Goal: Check status: Check status

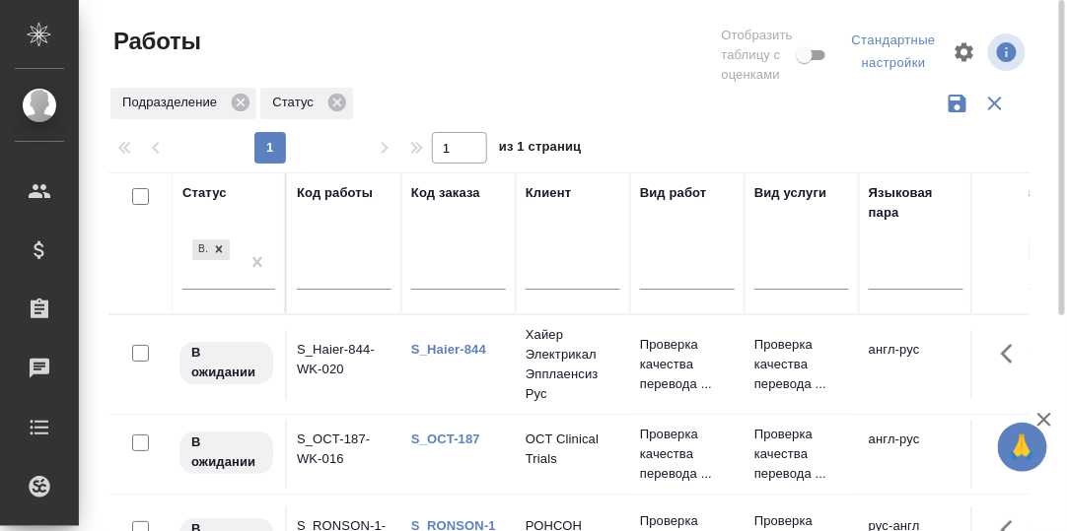
scroll to position [196, 0]
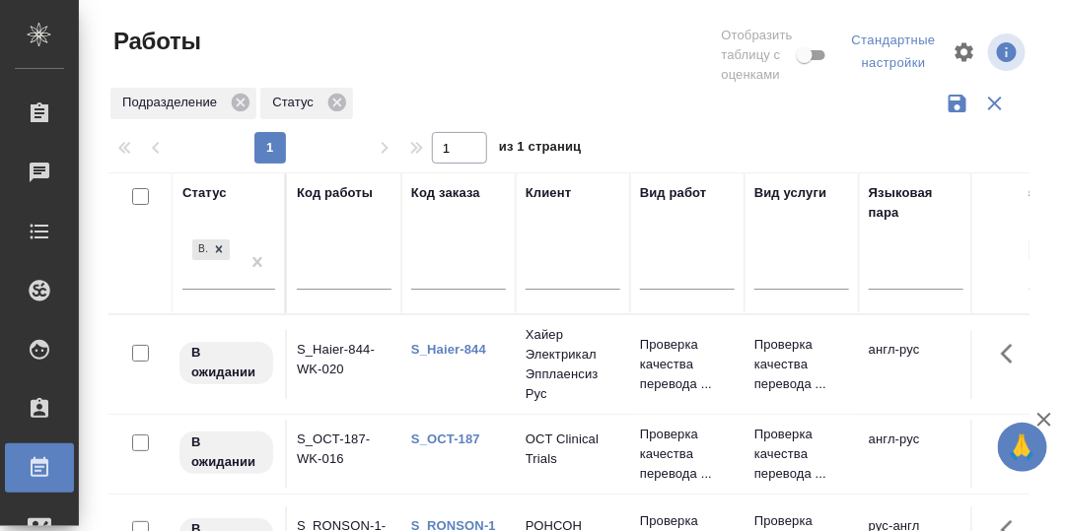
click at [453, 346] on link "S_Haier-844" at bounding box center [448, 349] width 75 height 15
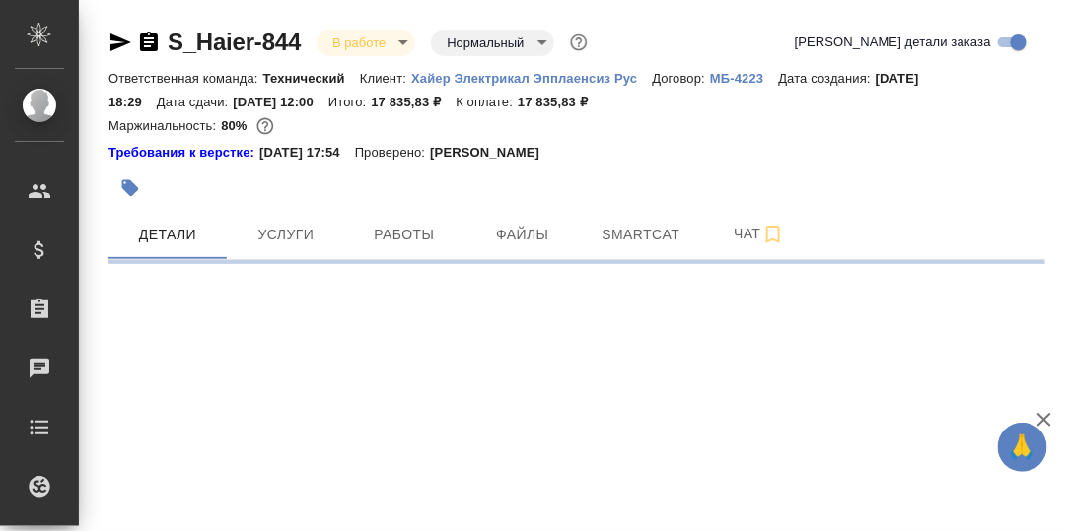
select select "RU"
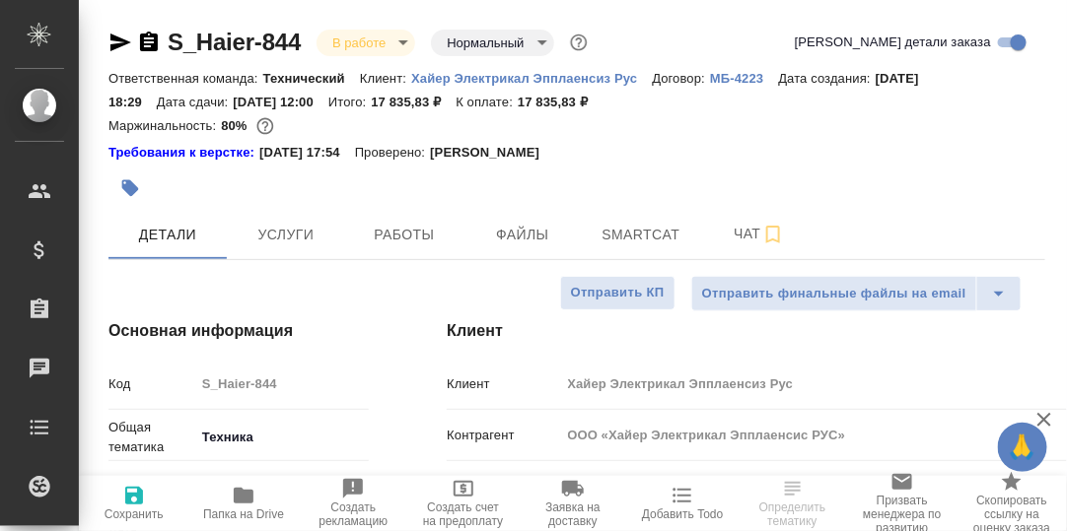
type textarea "x"
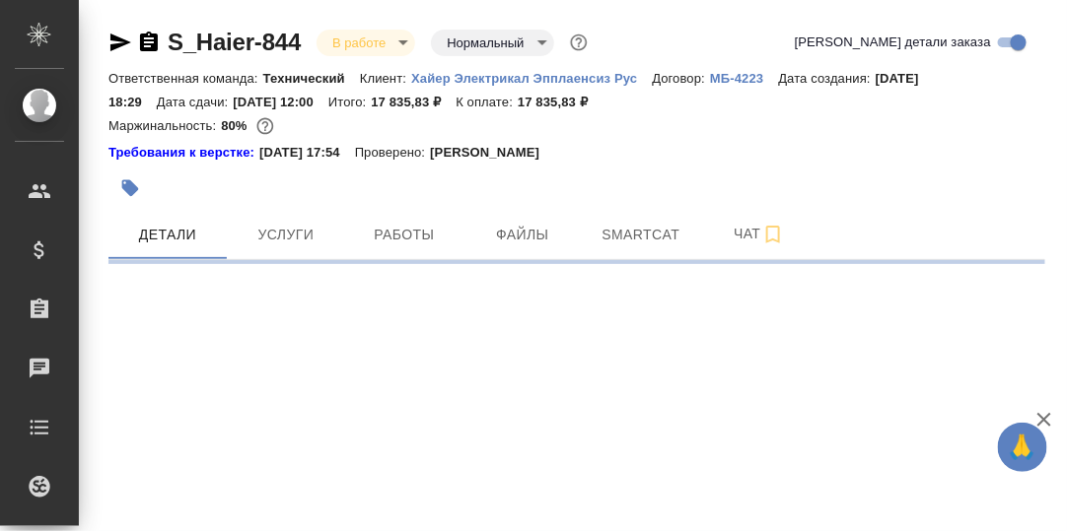
click at [456, 75] on p "Хайер Электрикал Эпплаенсиз Рус" at bounding box center [531, 78] width 241 height 15
select select "RU"
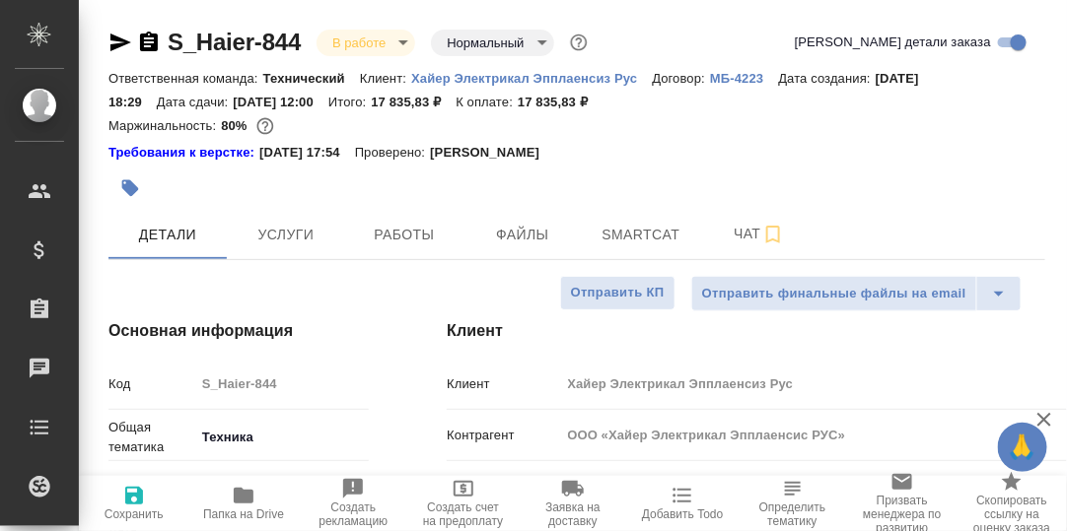
type textarea "x"
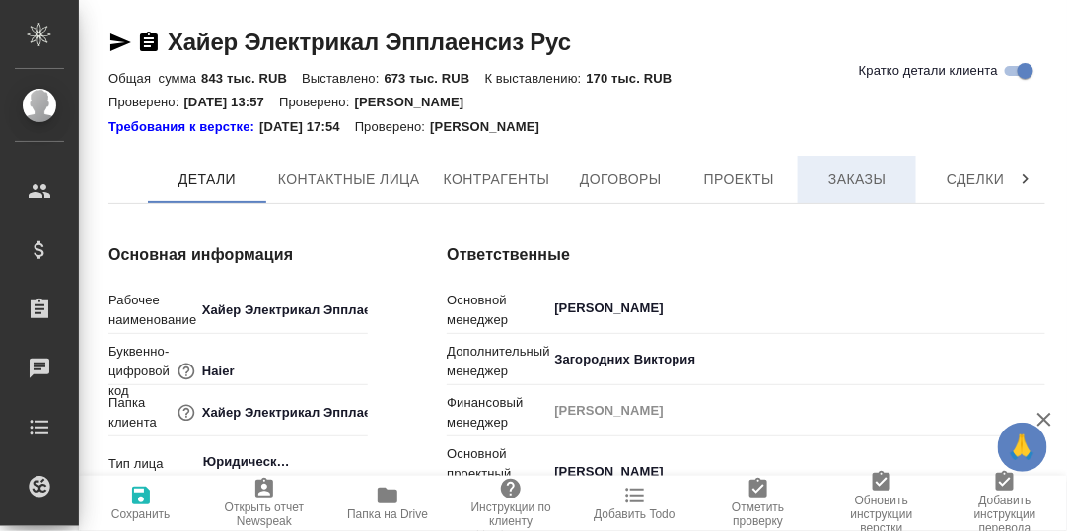
type textarea "x"
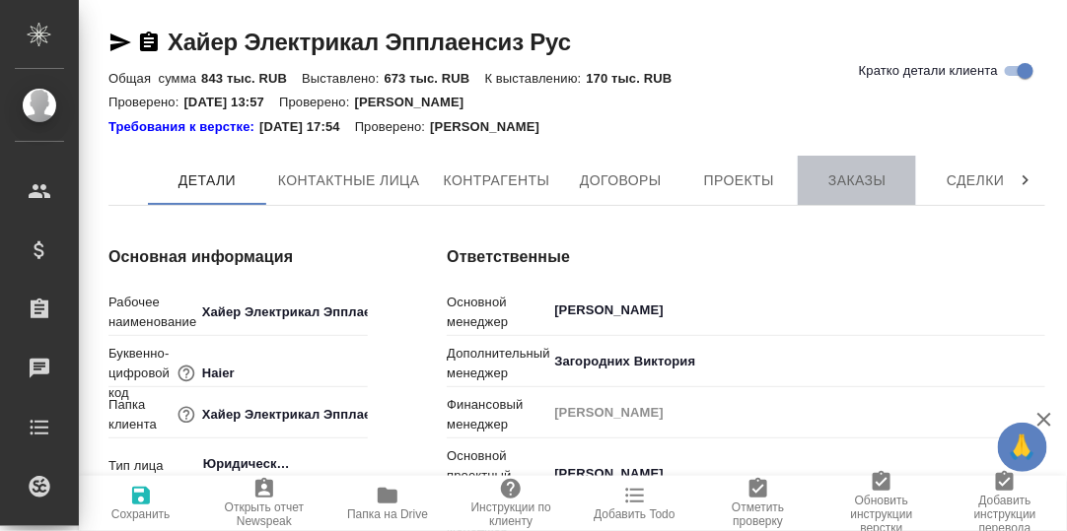
click at [849, 181] on span "Заказы" at bounding box center [857, 181] width 95 height 25
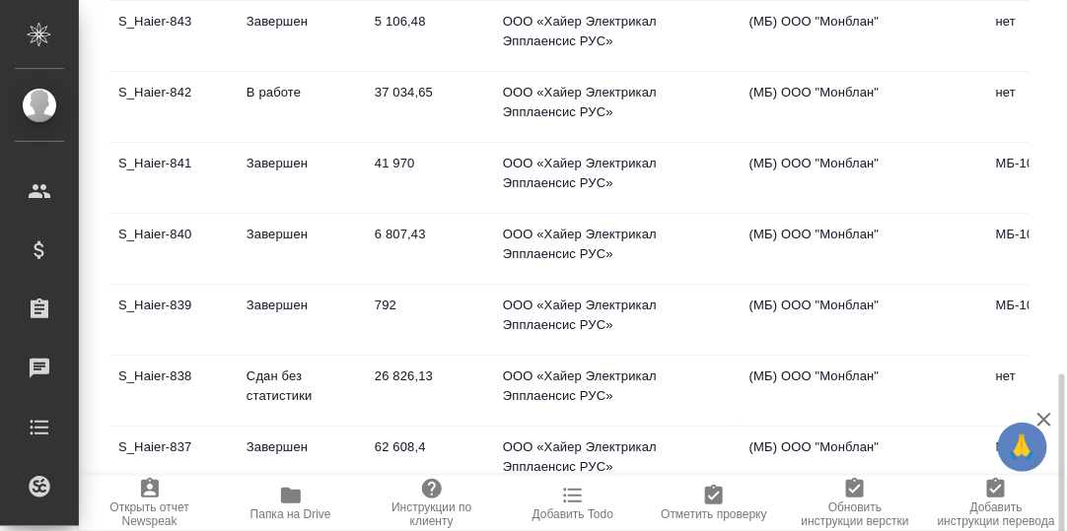
scroll to position [591, 0]
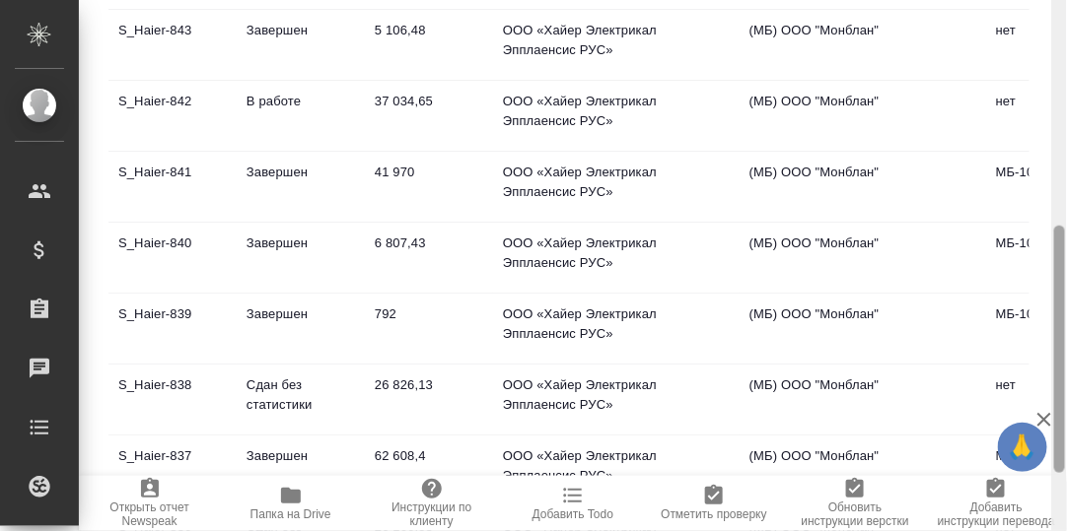
drag, startPoint x: 1060, startPoint y: 356, endPoint x: 1062, endPoint y: 305, distance: 51.3
click at [1062, 305] on div at bounding box center [1059, 349] width 11 height 247
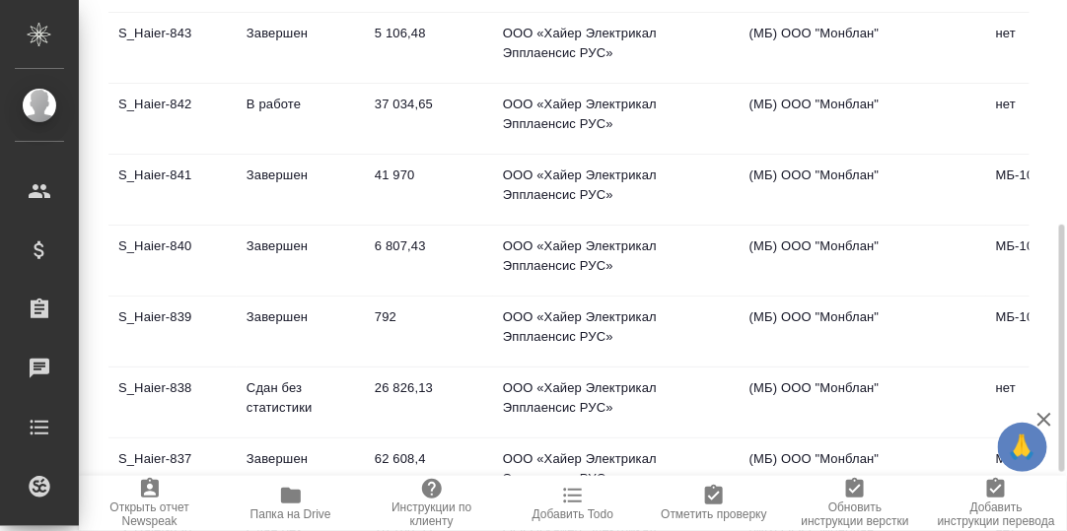
click at [146, 100] on td "S_Haier-842" at bounding box center [172, 119] width 128 height 69
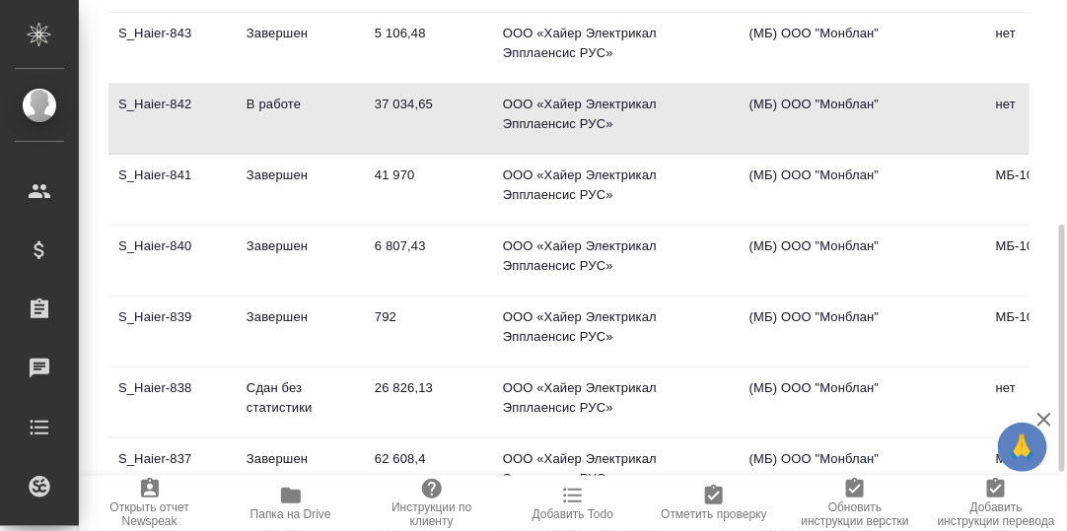
click at [152, 103] on td "S_Haier-842" at bounding box center [172, 119] width 128 height 69
click at [152, 102] on td "S_Haier-842" at bounding box center [172, 119] width 128 height 69
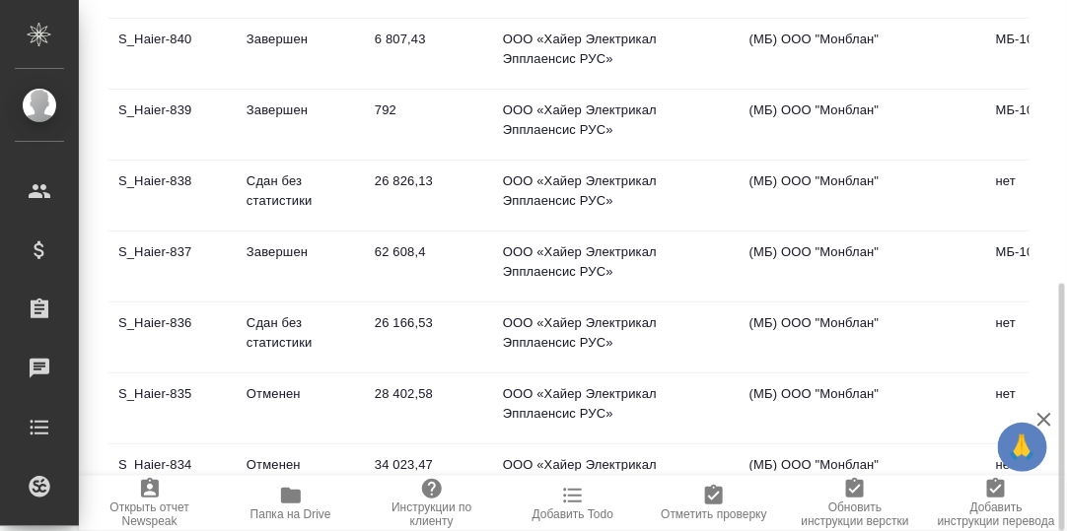
scroll to position [98, 0]
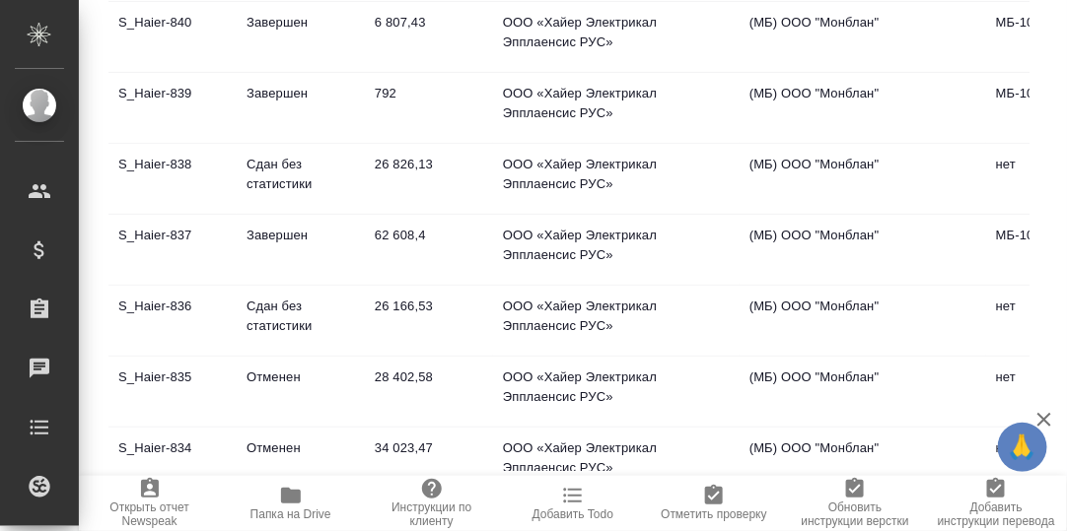
click at [155, 229] on td "S_Haier-837" at bounding box center [172, 250] width 128 height 69
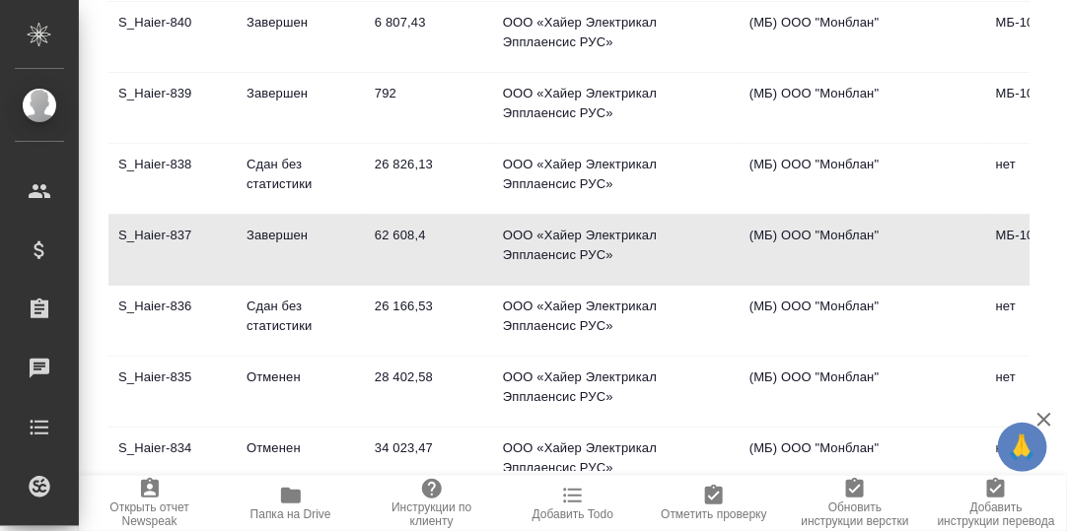
click at [148, 233] on td "S_Haier-837" at bounding box center [172, 250] width 128 height 69
click at [154, 228] on td "S_Haier-837" at bounding box center [172, 250] width 128 height 69
drag, startPoint x: 154, startPoint y: 228, endPoint x: 167, endPoint y: 228, distance: 12.8
click at [167, 228] on td "S_Haier-837" at bounding box center [172, 250] width 128 height 69
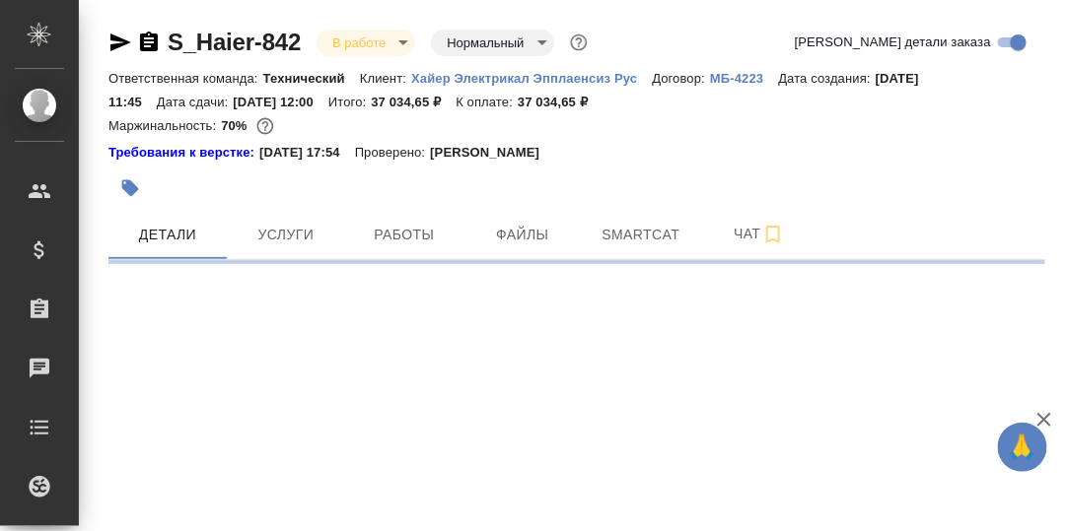
select select "RU"
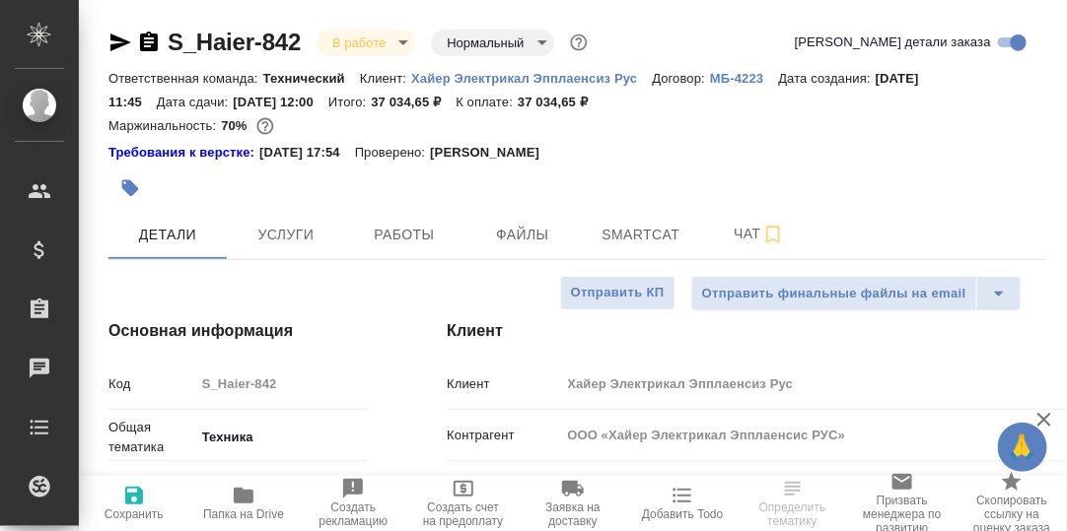
type textarea "x"
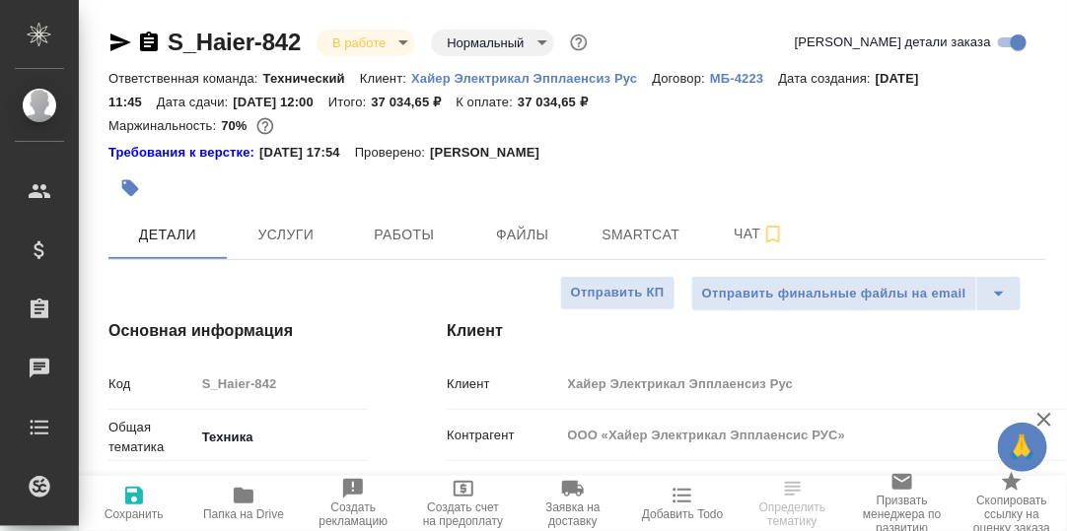
type textarea "x"
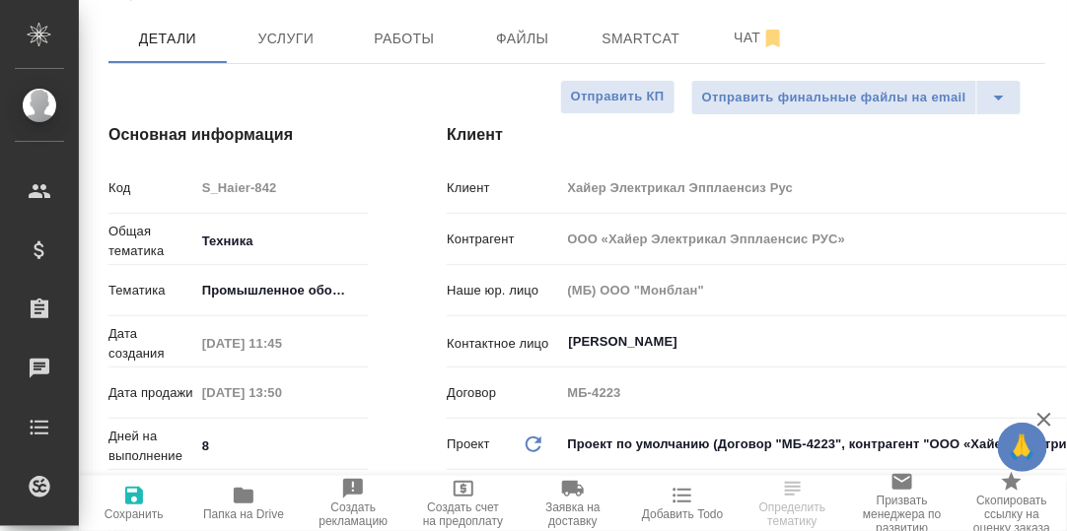
scroll to position [295, 0]
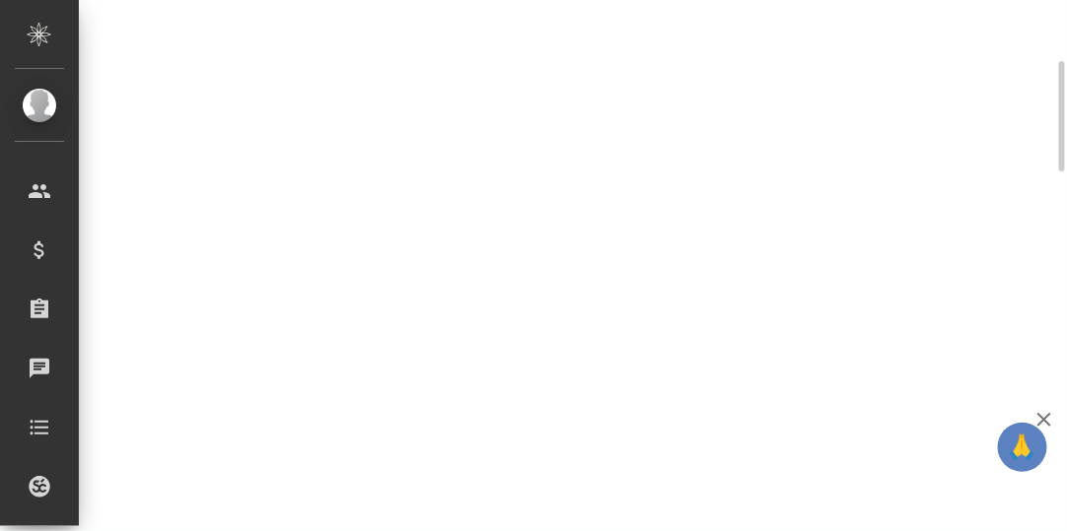
select select "RU"
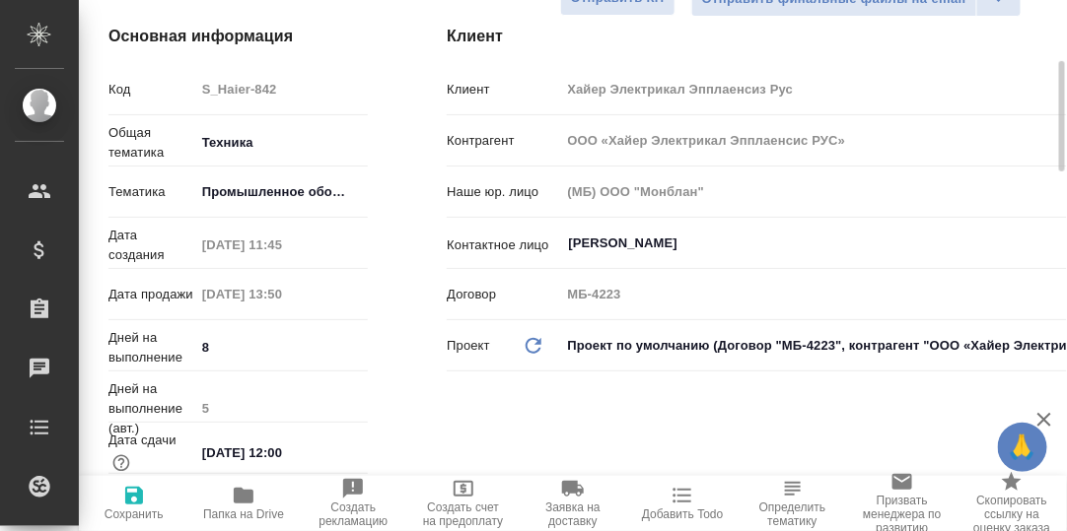
type textarea "x"
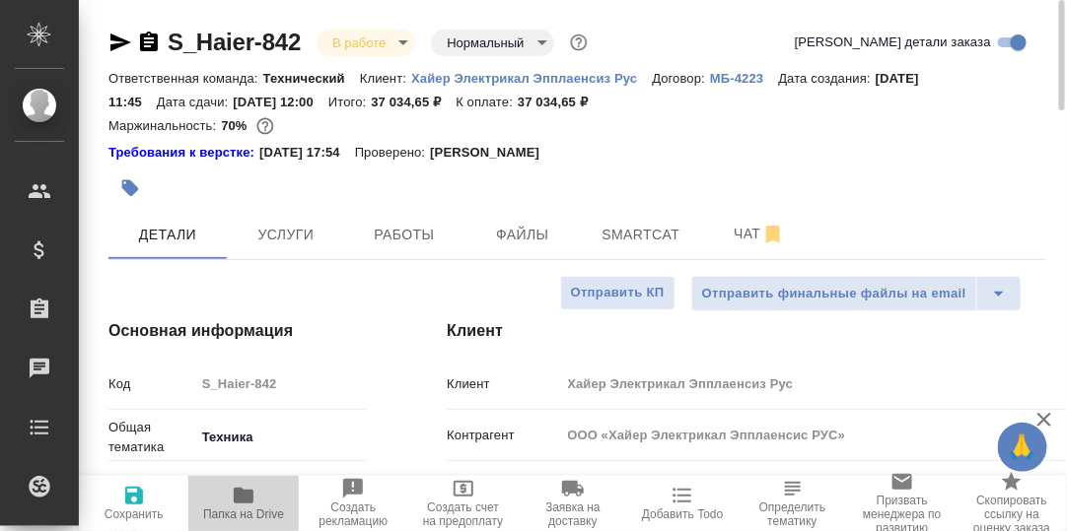
click at [240, 504] on icon "button" at bounding box center [244, 496] width 24 height 24
type textarea "x"
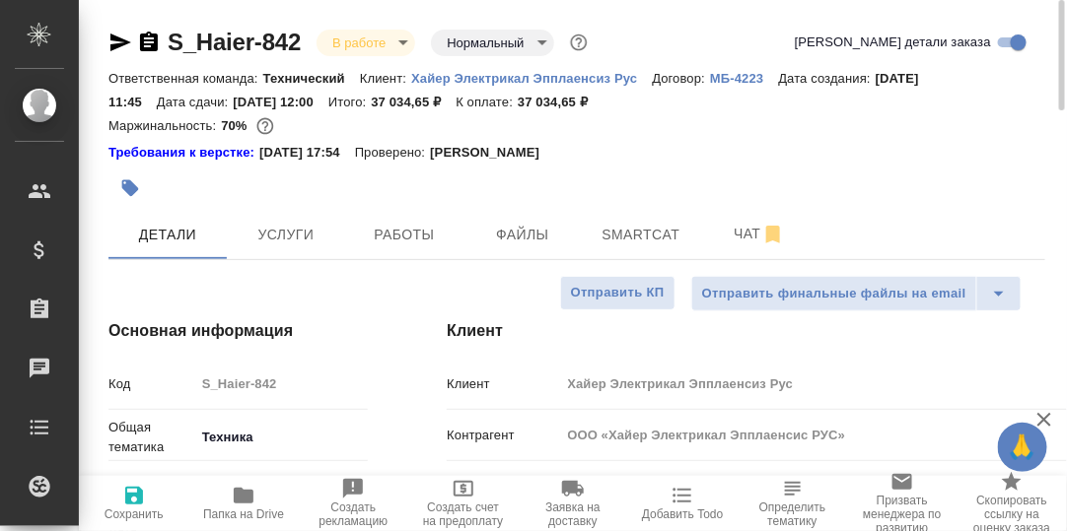
type textarea "x"
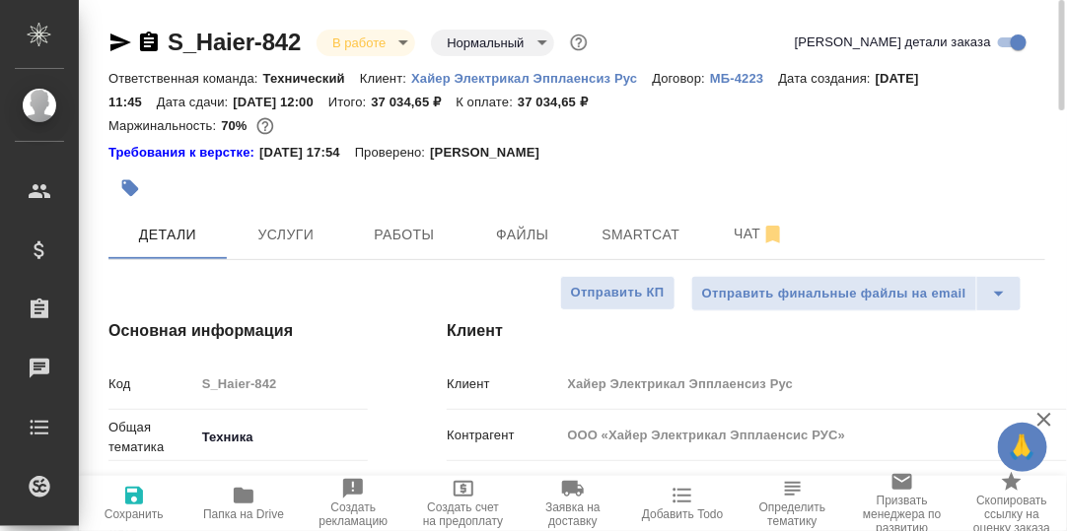
type textarea "x"
click at [241, 501] on icon "button" at bounding box center [244, 496] width 20 height 16
type textarea "x"
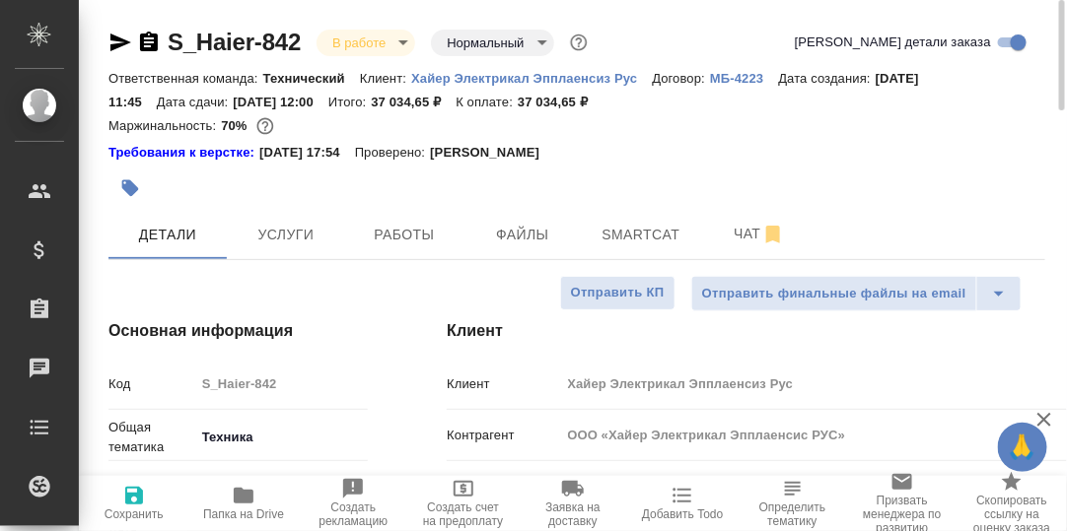
type textarea "x"
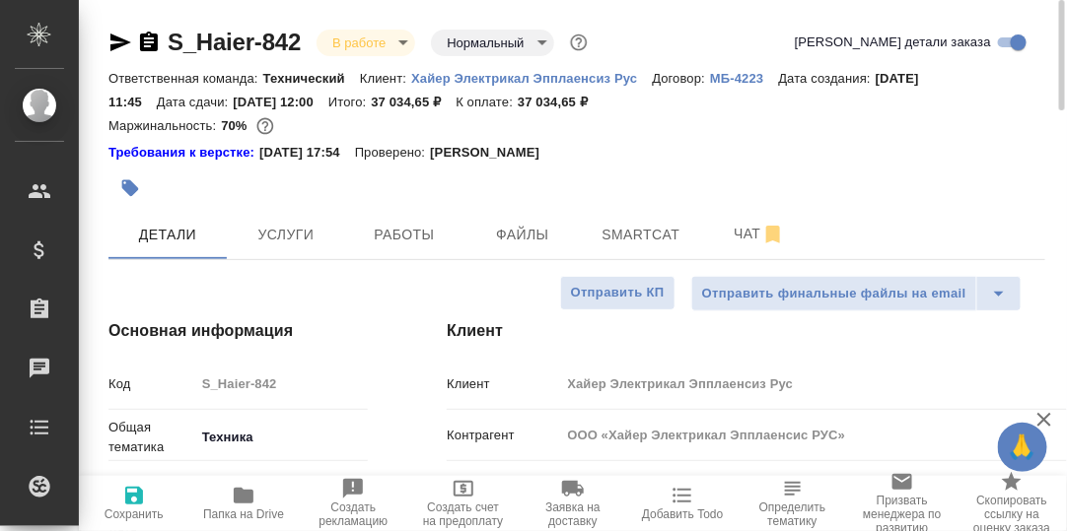
type textarea "x"
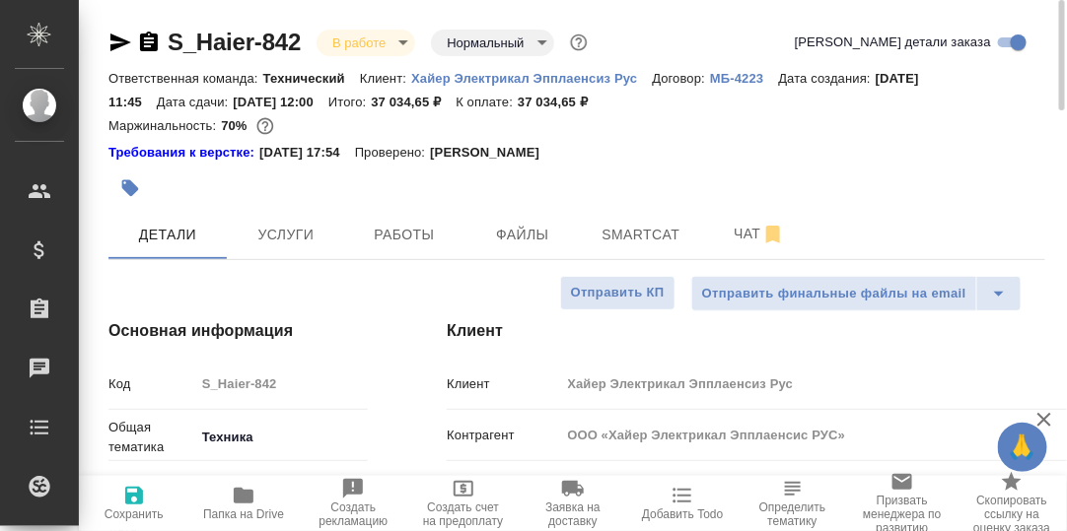
type textarea "x"
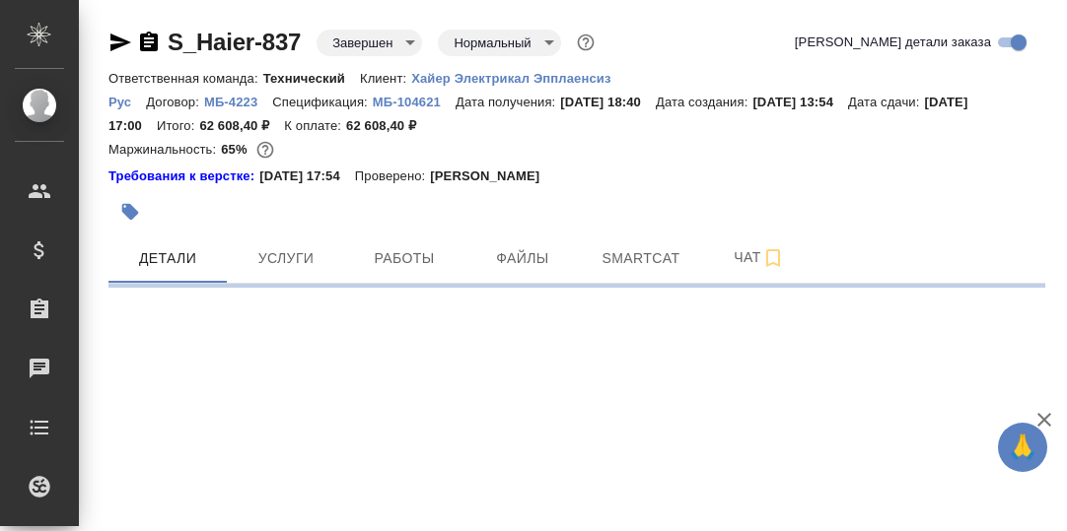
select select "RU"
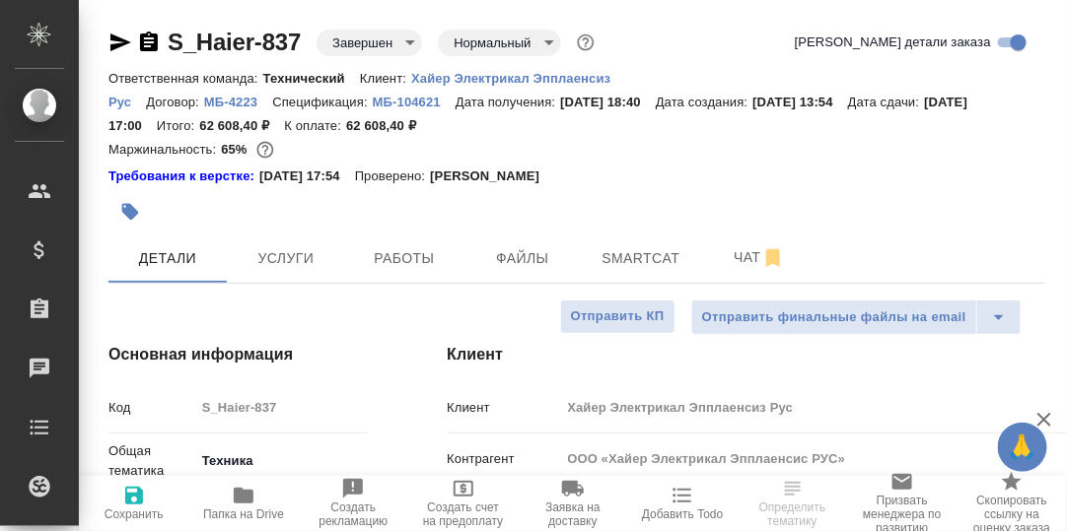
type textarea "x"
click at [241, 496] on icon "button" at bounding box center [244, 496] width 20 height 16
type textarea "x"
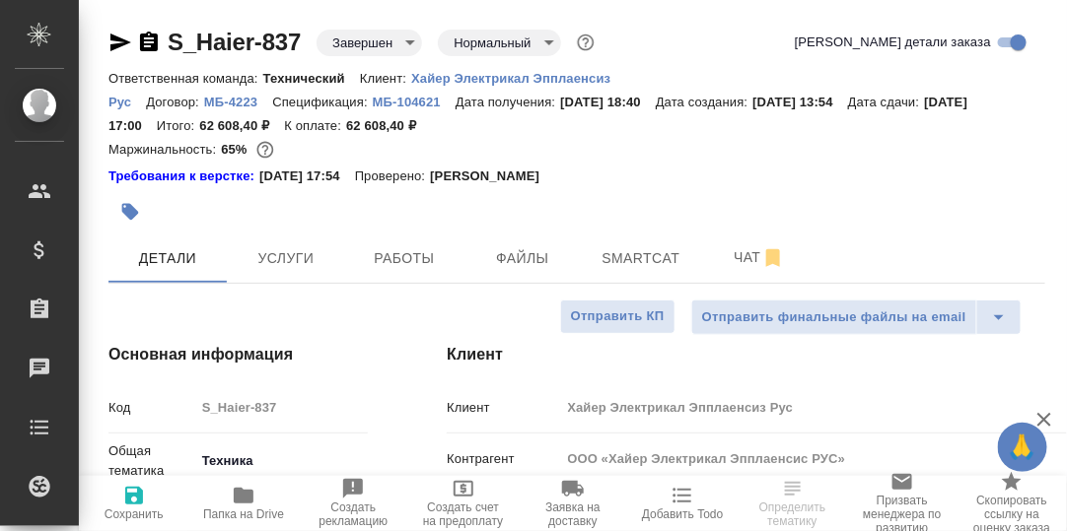
type textarea "x"
select select "RU"
type textarea "x"
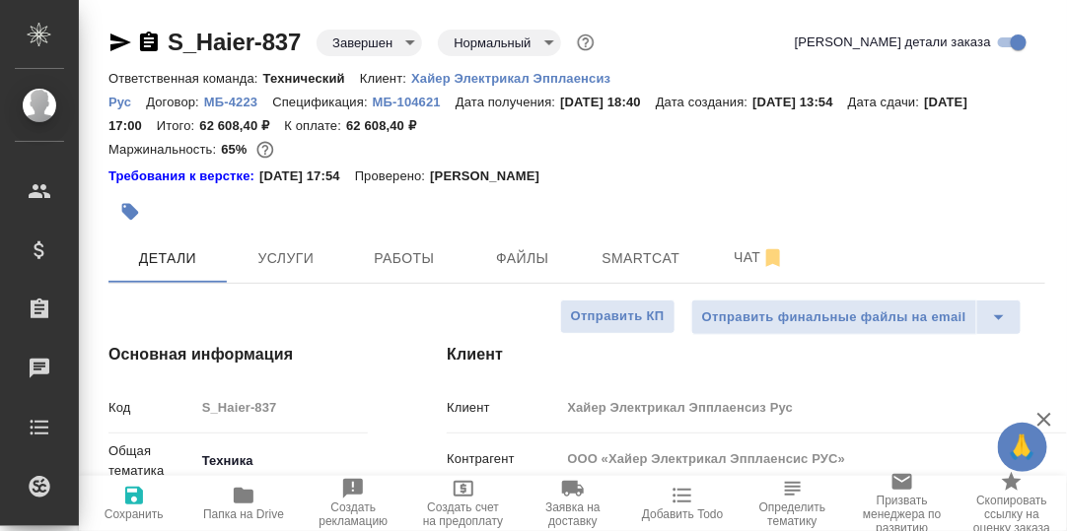
type textarea "x"
click at [239, 491] on icon "button" at bounding box center [244, 496] width 20 height 16
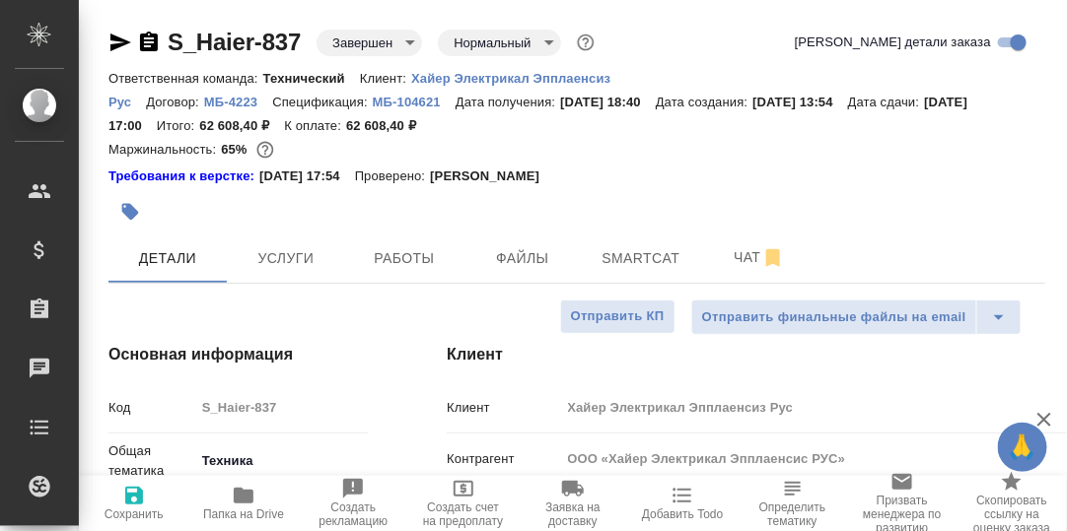
type textarea "x"
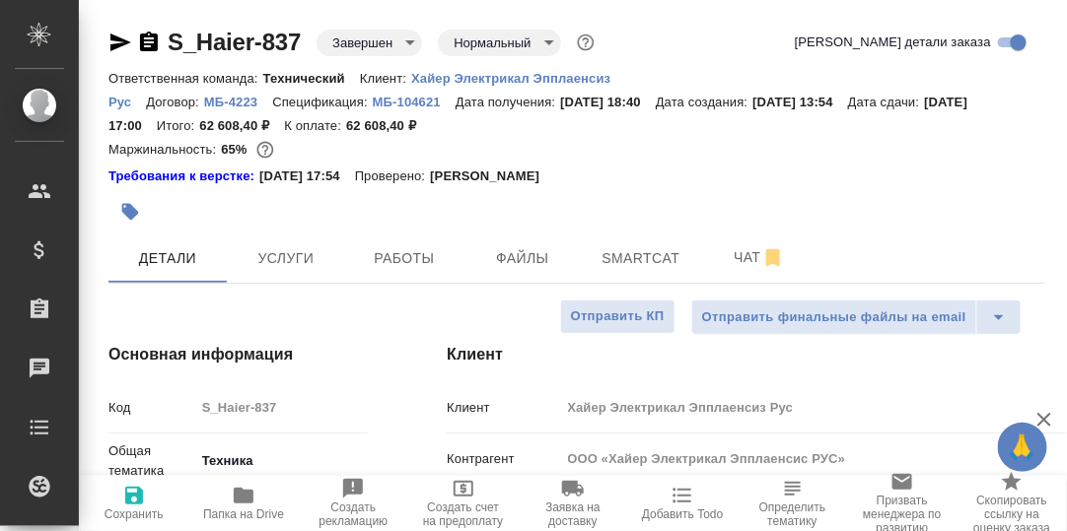
type textarea "x"
